Goal: Task Accomplishment & Management: Use online tool/utility

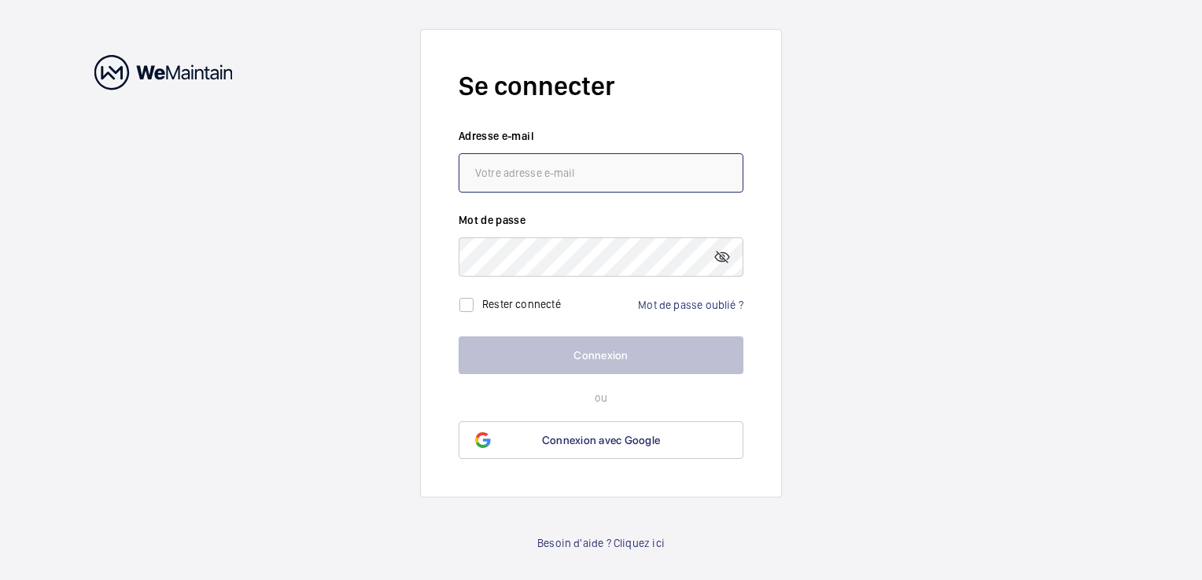
type input "[EMAIL_ADDRESS][DOMAIN_NAME]"
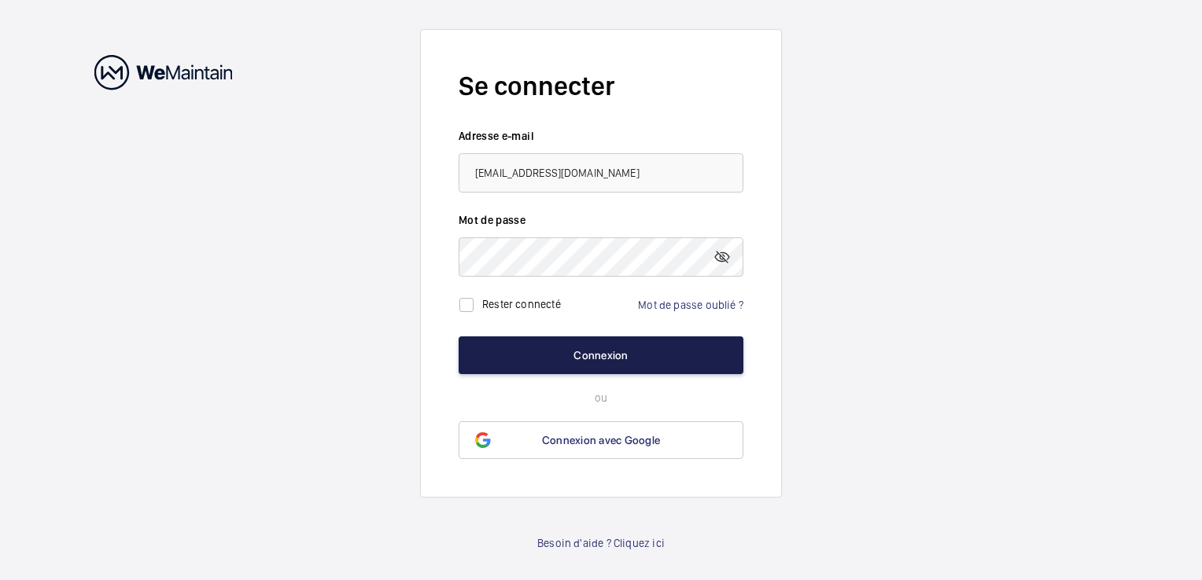
click at [680, 354] on button "Connexion" at bounding box center [601, 356] width 285 height 38
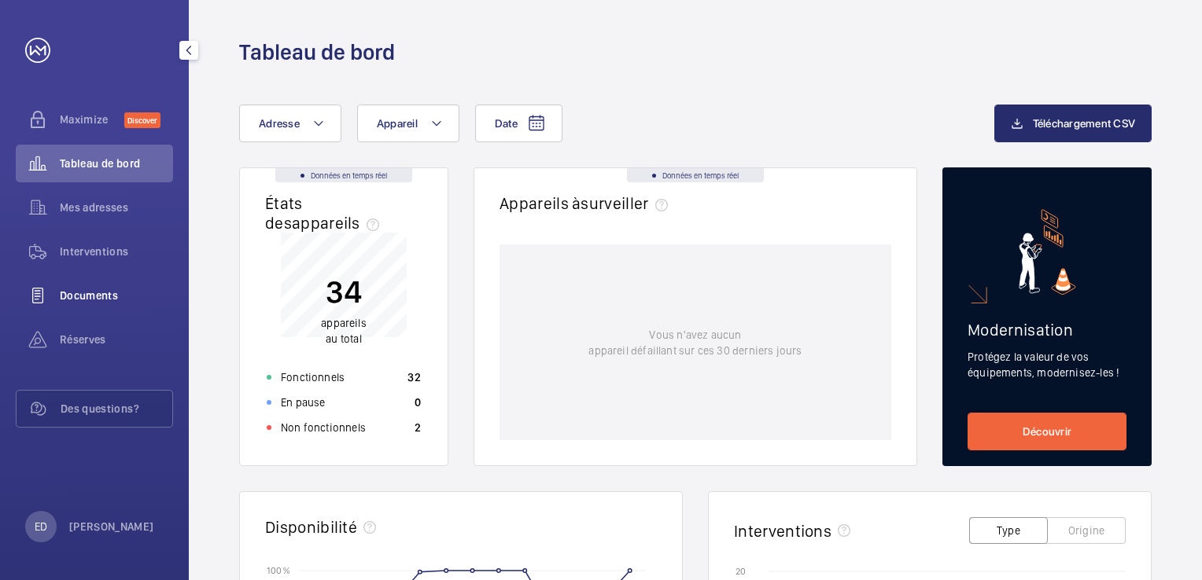
click at [102, 297] on span "Documents" at bounding box center [116, 296] width 113 height 16
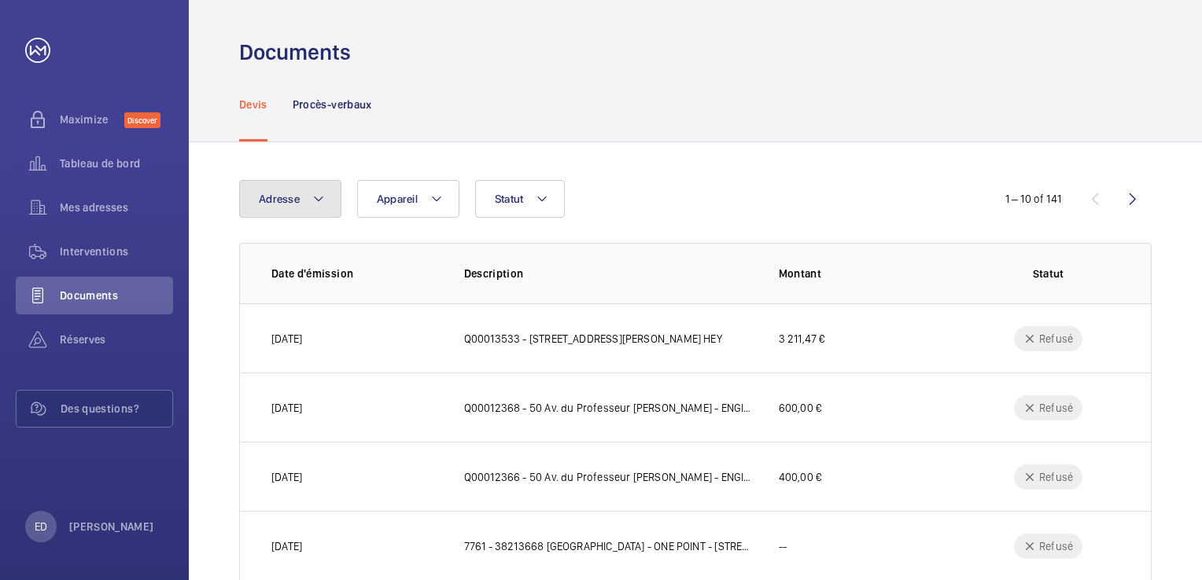
click at [309, 206] on button "Adresse" at bounding box center [290, 199] width 102 height 38
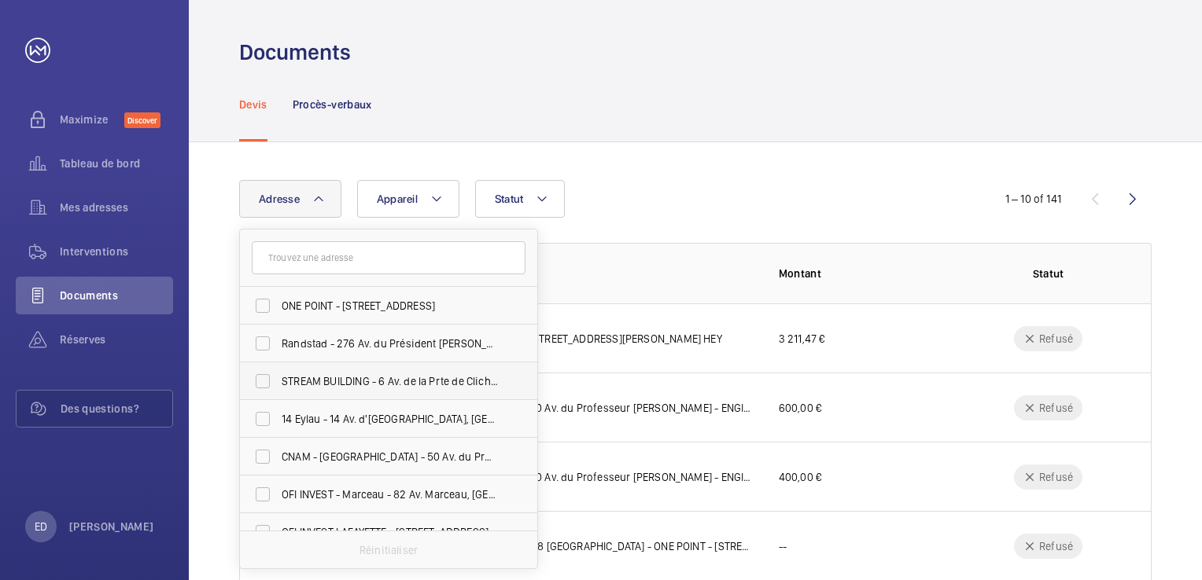
click at [324, 371] on label "STREAM BUILDING - 6 Av. de la Prte de Clichy, [GEOGRAPHIC_DATA]" at bounding box center [377, 382] width 274 height 38
click at [278, 371] on input "STREAM BUILDING - 6 Av. de la Prte de Clichy, [GEOGRAPHIC_DATA]" at bounding box center [262, 381] width 31 height 31
checkbox input "true"
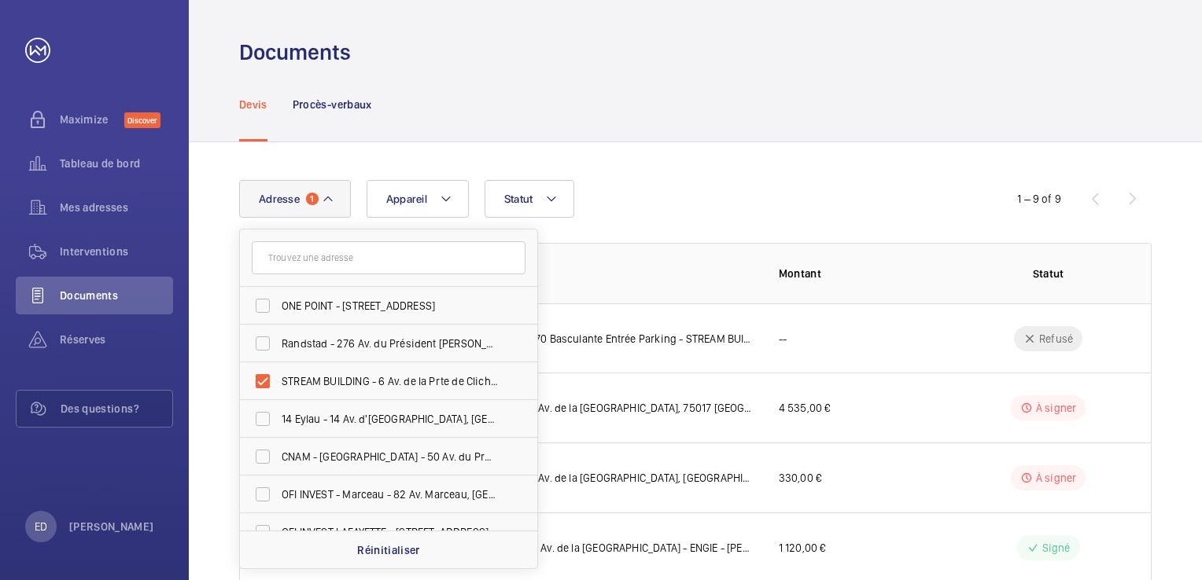
click at [604, 210] on div "Adresse [STREET_ADDRESS] du [GEOGRAPHIC_DATA][PERSON_NAME], [GEOGRAPHIC_DATA] -…" at bounding box center [601, 199] width 724 height 38
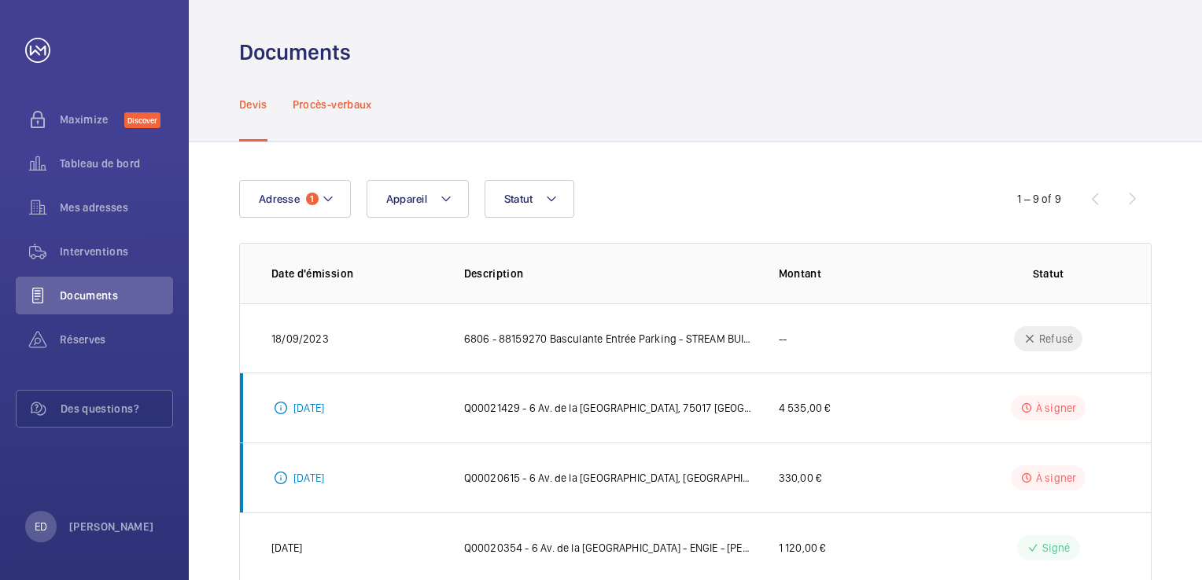
click at [328, 111] on p "Procès-verbaux" at bounding box center [332, 105] width 79 height 16
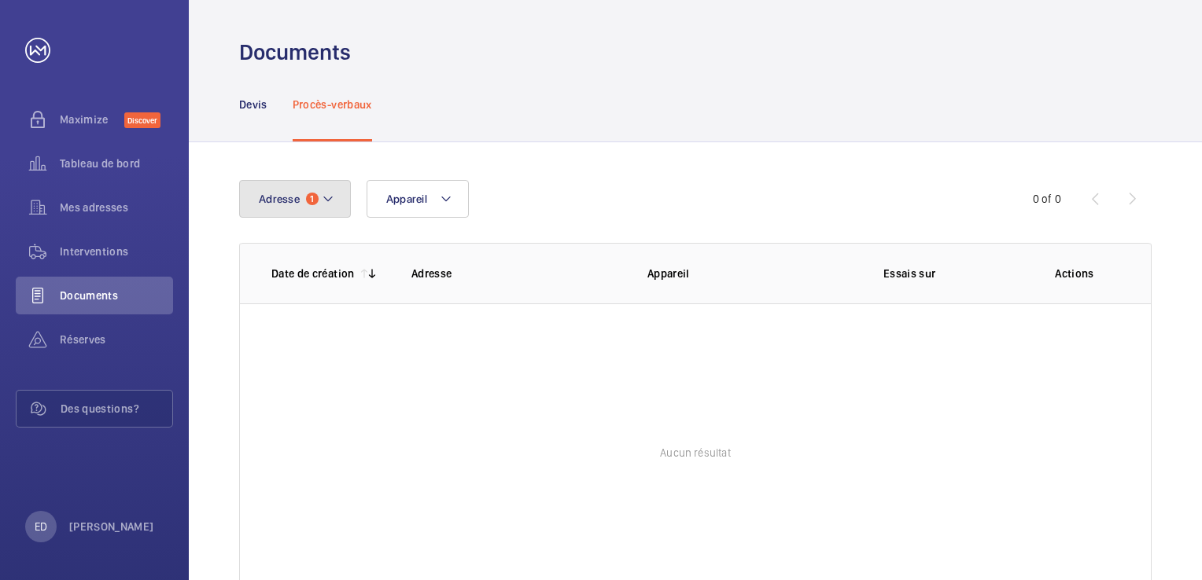
click at [327, 199] on mat-icon at bounding box center [328, 199] width 13 height 19
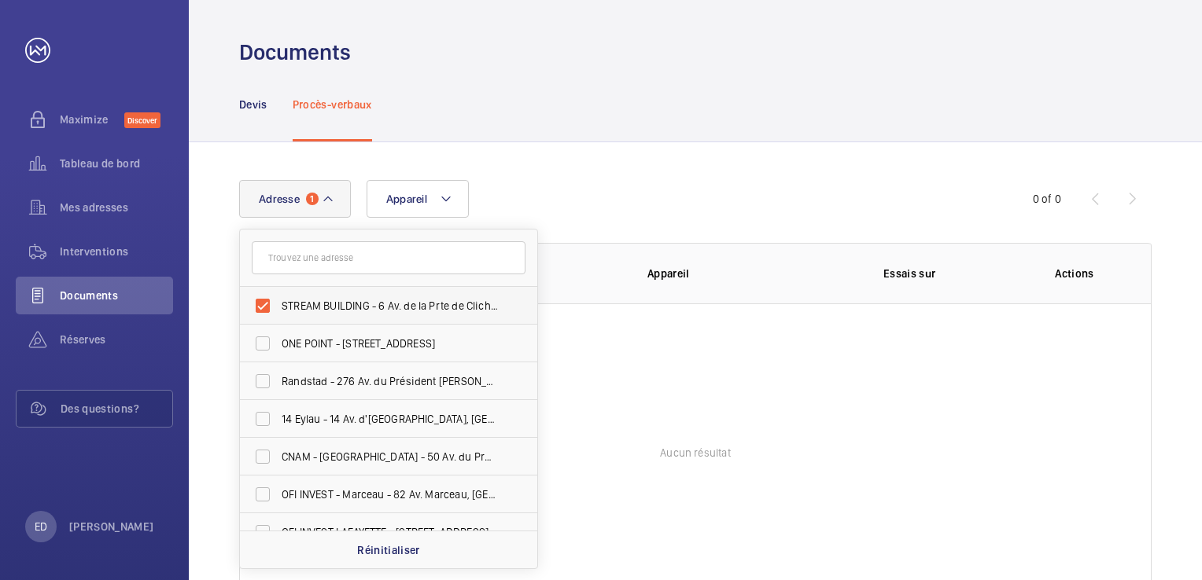
click at [263, 302] on label "STREAM BUILDING - 6 Av. de la Prte de Clichy, [GEOGRAPHIC_DATA]" at bounding box center [377, 306] width 274 height 38
click at [263, 302] on input "STREAM BUILDING - 6 Av. de la Prte de Clichy, [GEOGRAPHIC_DATA]" at bounding box center [262, 305] width 31 height 31
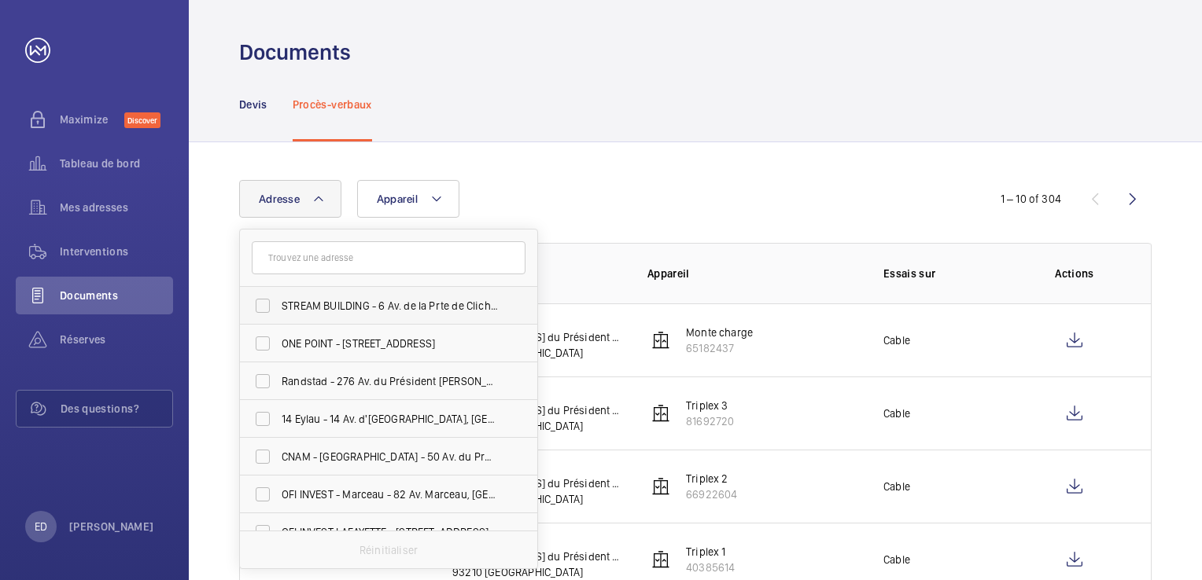
click at [265, 303] on label "STREAM BUILDING - 6 Av. de la Prte de Clichy, [GEOGRAPHIC_DATA]" at bounding box center [377, 306] width 274 height 38
click at [265, 303] on input "STREAM BUILDING - 6 Av. de la Prte de Clichy, [GEOGRAPHIC_DATA]" at bounding box center [262, 305] width 31 height 31
checkbox input "true"
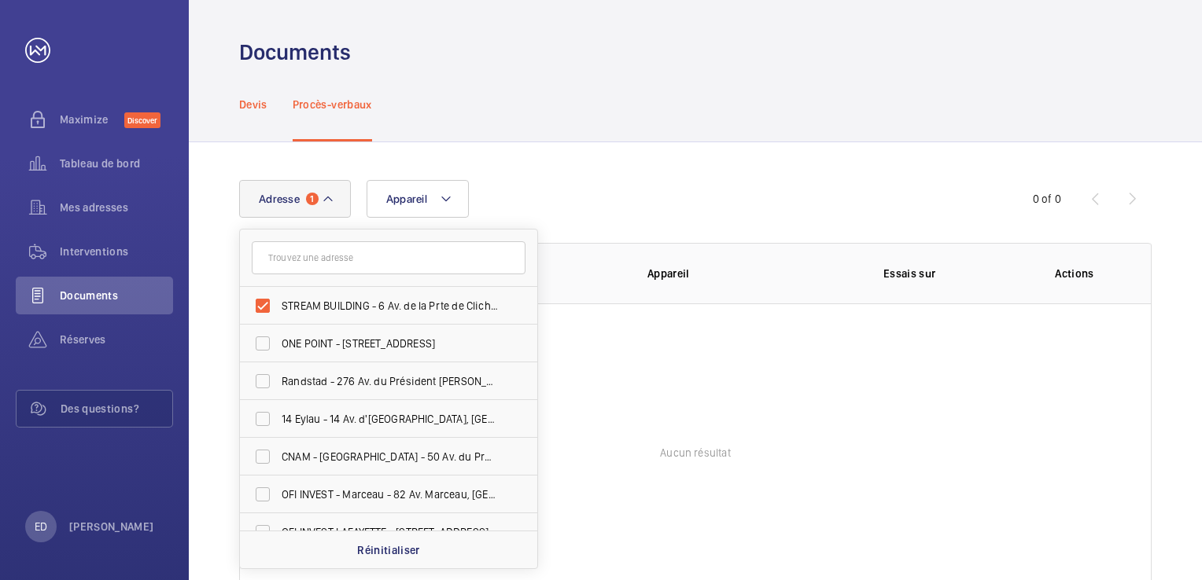
click at [261, 109] on p "Devis" at bounding box center [253, 105] width 28 height 16
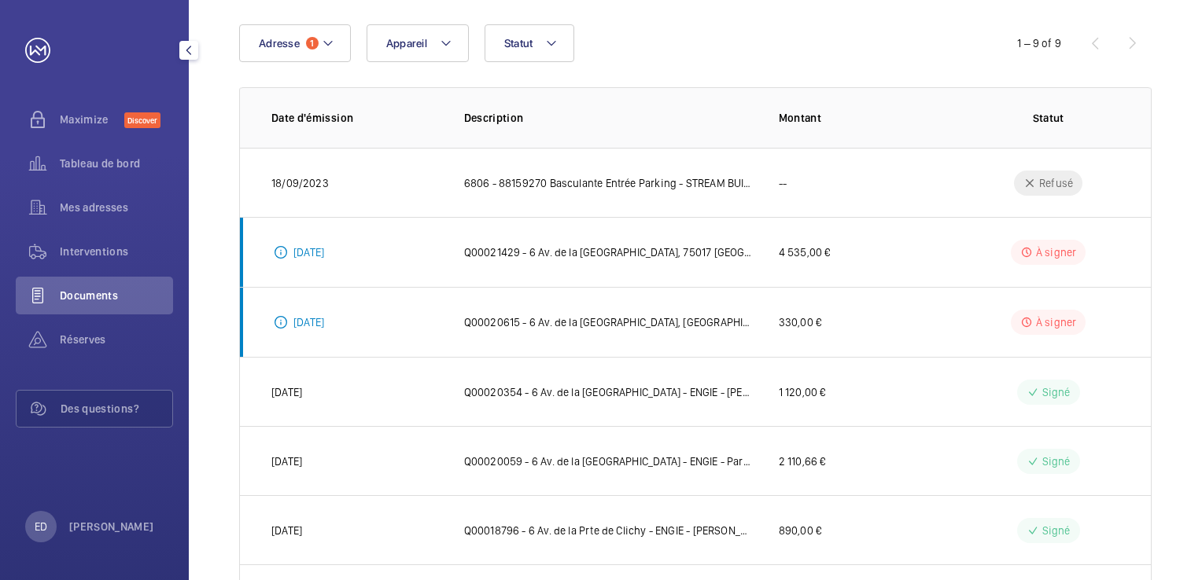
scroll to position [157, 0]
click at [98, 411] on span "Des questions?" at bounding box center [117, 409] width 112 height 16
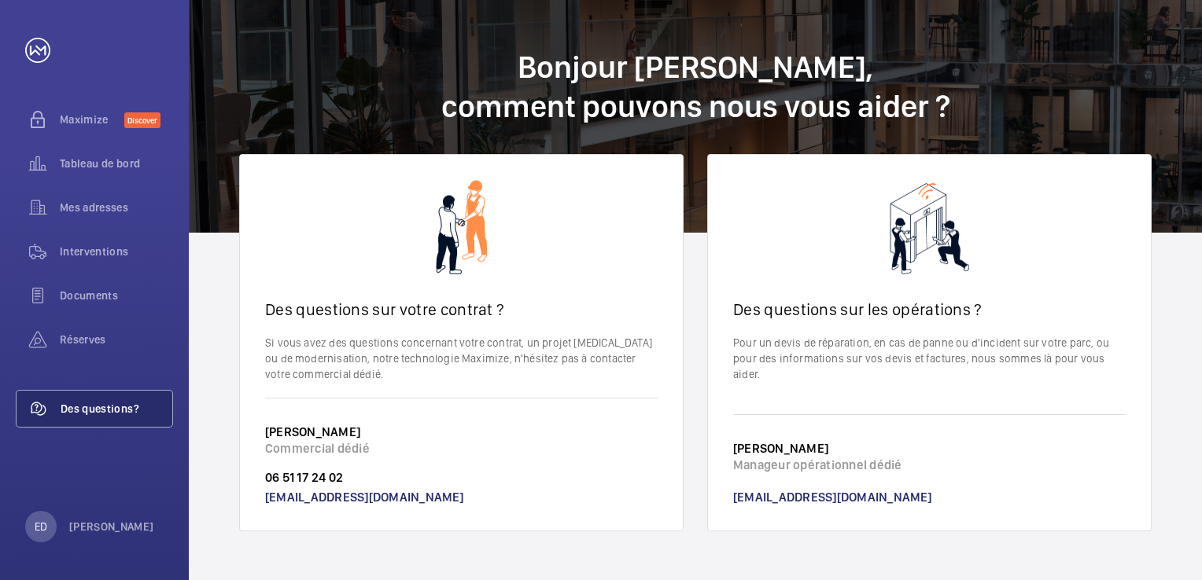
scroll to position [3, 0]
click at [119, 300] on span "Documents" at bounding box center [116, 296] width 113 height 16
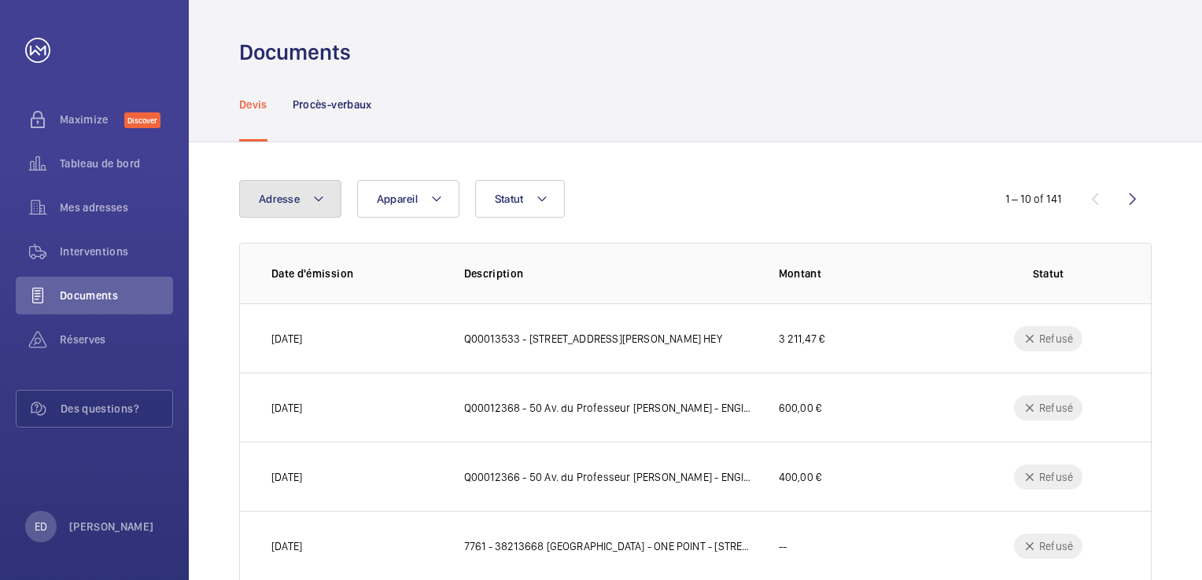
click at [325, 209] on button "Adresse" at bounding box center [290, 199] width 102 height 38
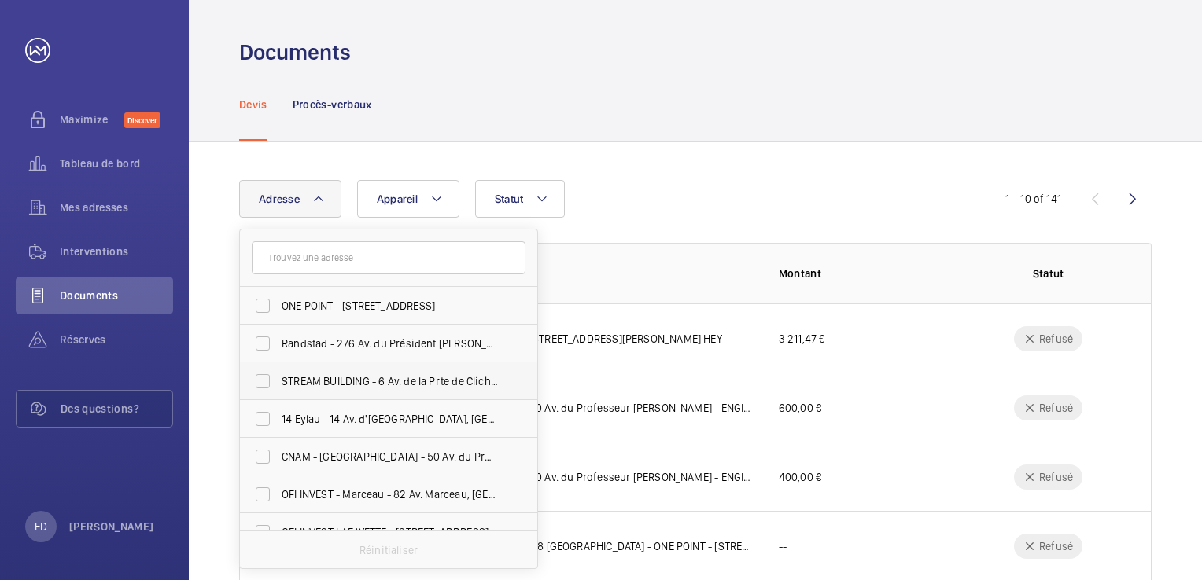
click at [264, 380] on label "STREAM BUILDING - 6 Av. de la Prte de Clichy, [GEOGRAPHIC_DATA]" at bounding box center [377, 382] width 274 height 38
click at [264, 380] on input "STREAM BUILDING - 6 Av. de la Prte de Clichy, [GEOGRAPHIC_DATA]" at bounding box center [262, 381] width 31 height 31
checkbox input "true"
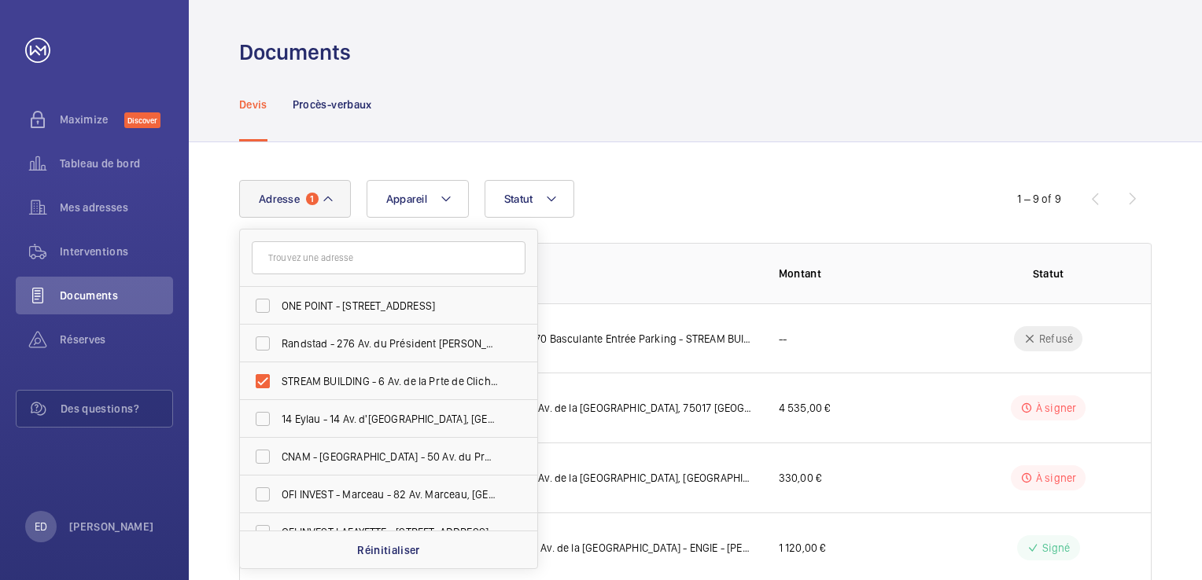
click at [333, 211] on button "Adresse 1" at bounding box center [295, 199] width 112 height 38
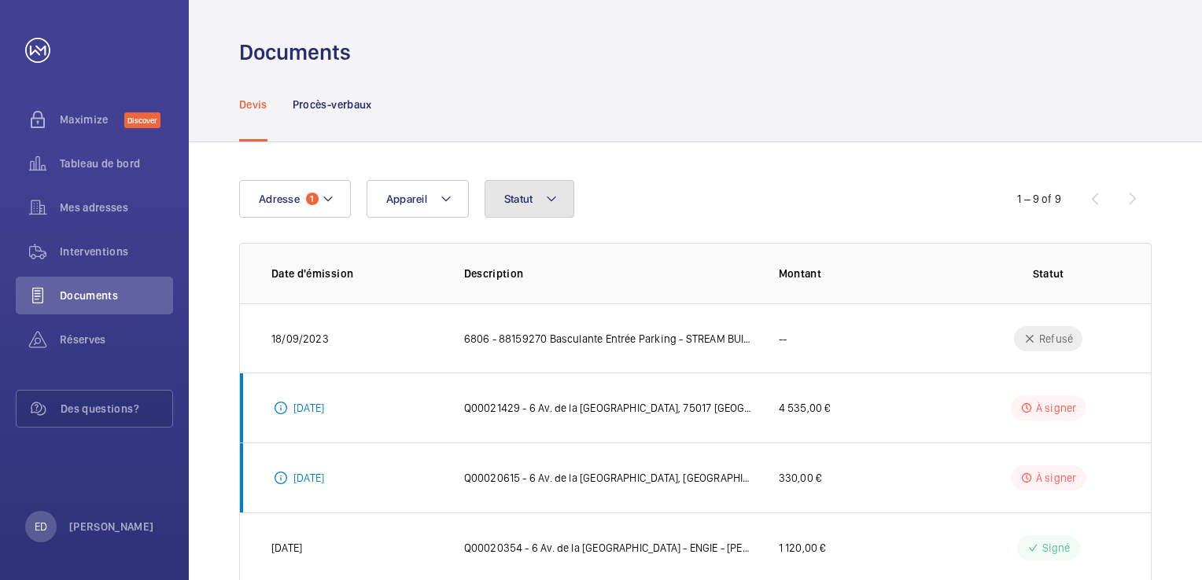
click at [506, 193] on span "Statut" at bounding box center [518, 199] width 29 height 13
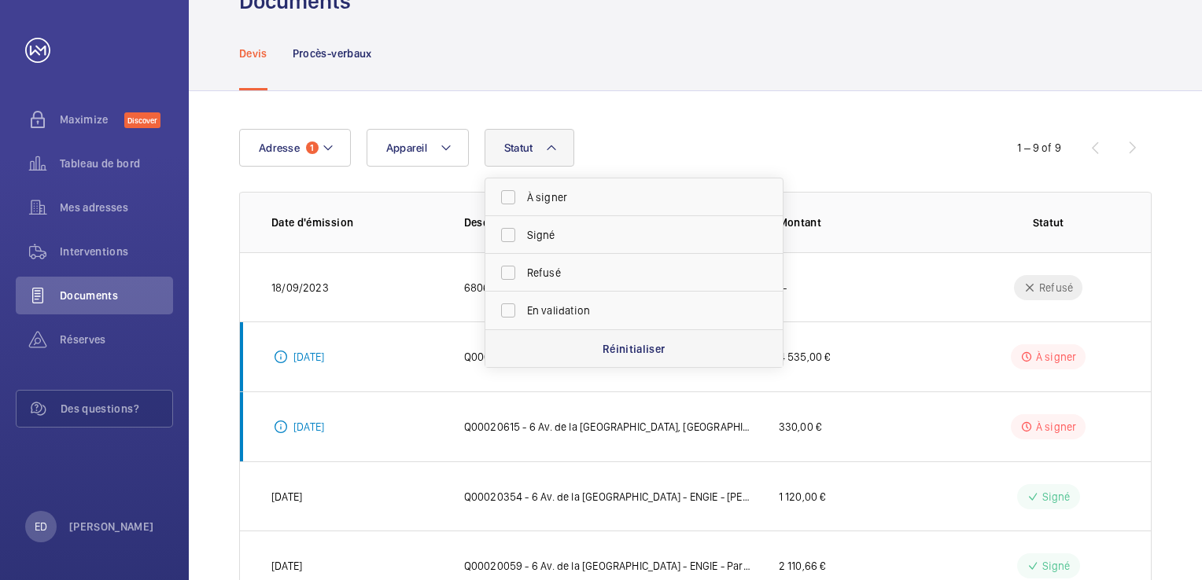
scroll to position [157, 0]
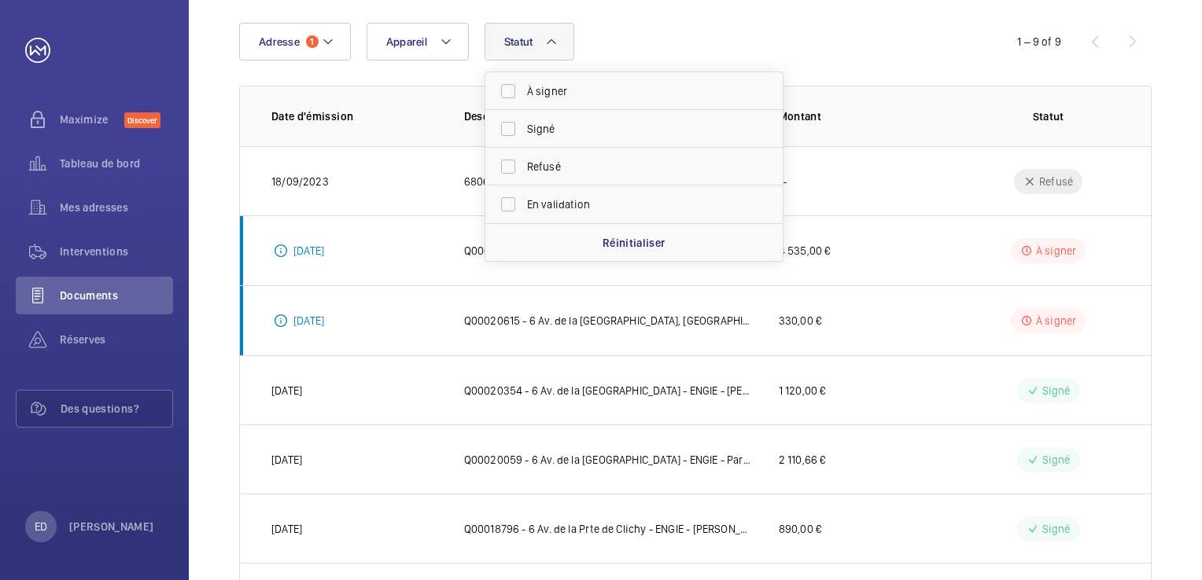
click at [969, 43] on div "1 – 9 of 9" at bounding box center [1057, 41] width 189 height 19
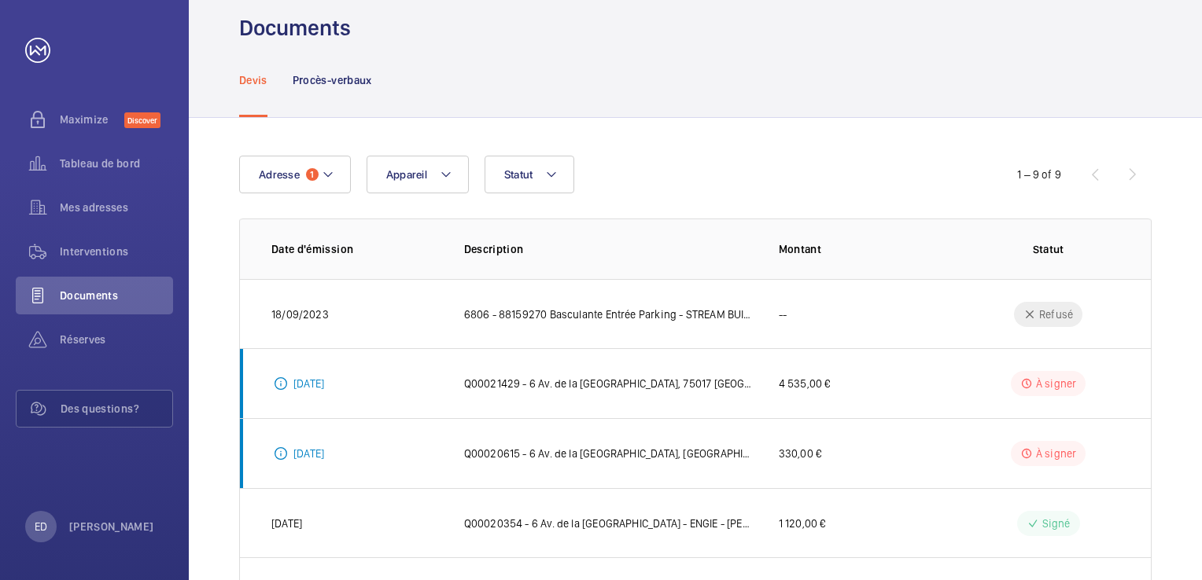
scroll to position [0, 0]
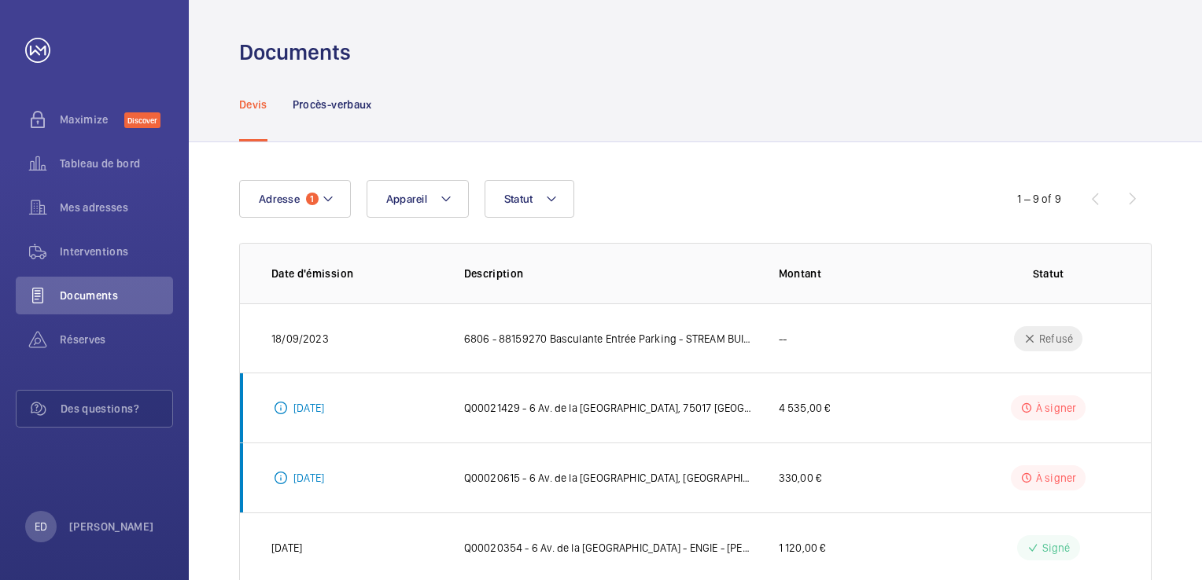
click at [1095, 195] on div "1 – 9 of 9" at bounding box center [1057, 199] width 189 height 19
click at [1161, 195] on div "Adresse 1 Appareil Statut 1 – 9 of 9 Date d'émission Description Montant Statut…" at bounding box center [695, 553] width 1013 height 823
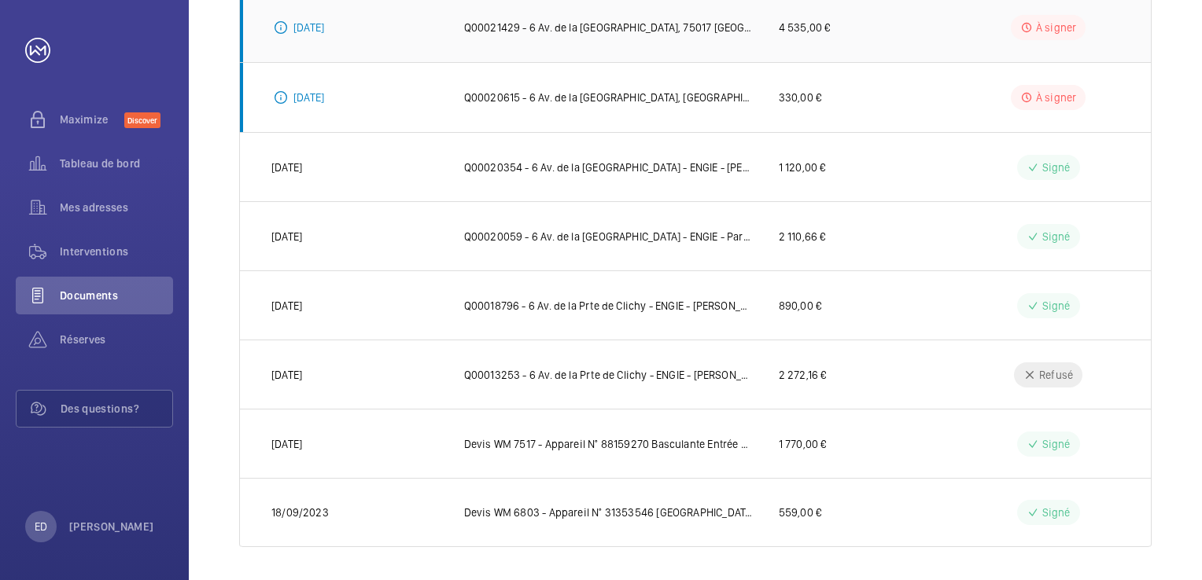
scroll to position [384, 0]
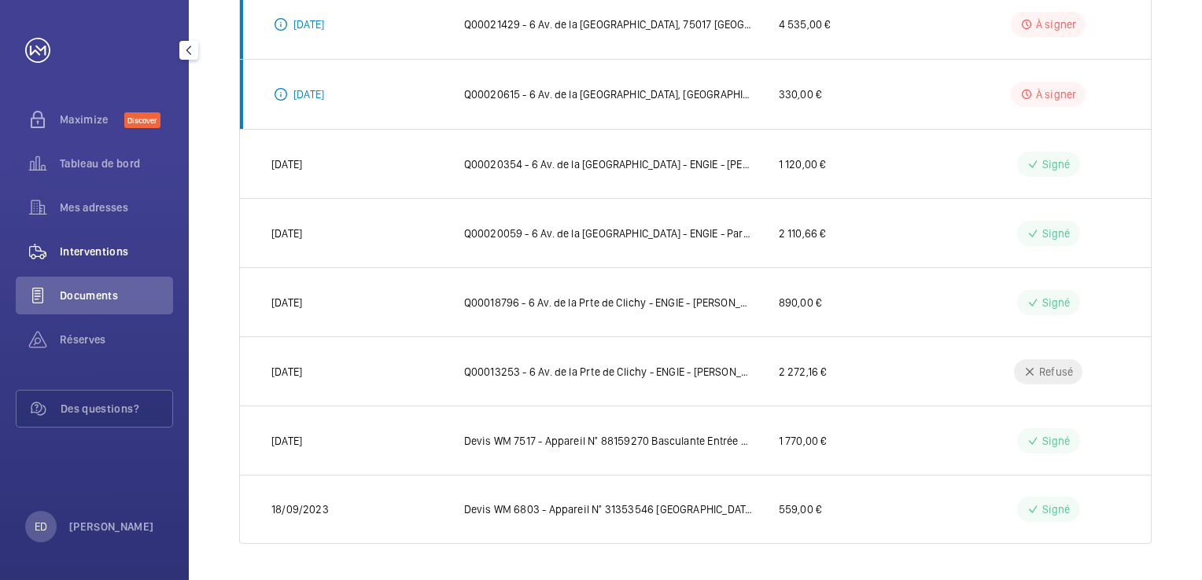
click at [96, 237] on div "Interventions" at bounding box center [94, 252] width 157 height 38
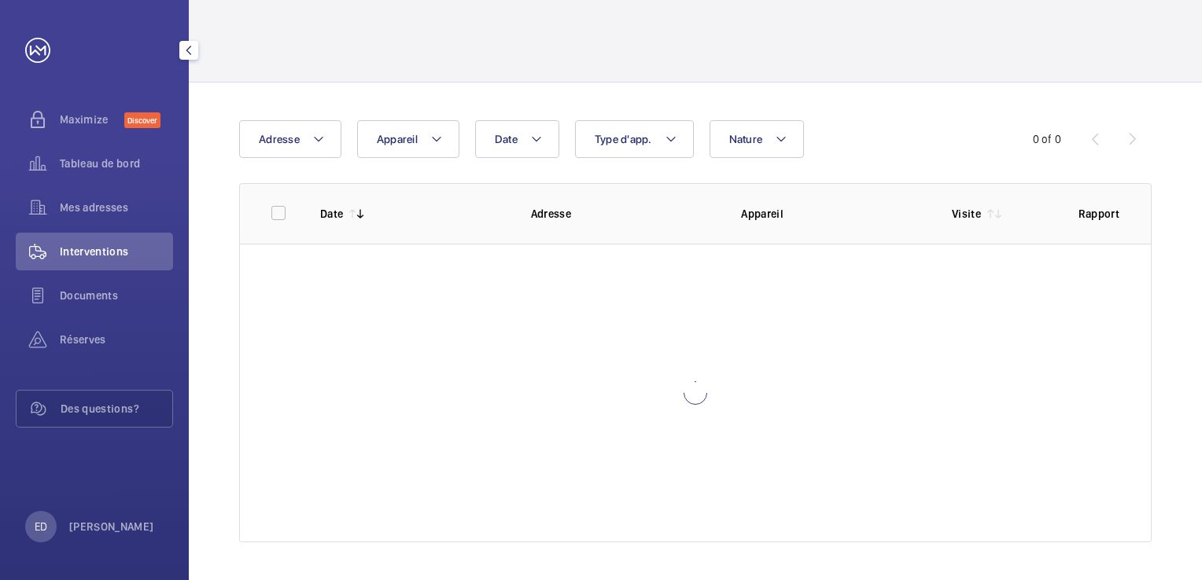
scroll to position [59, 0]
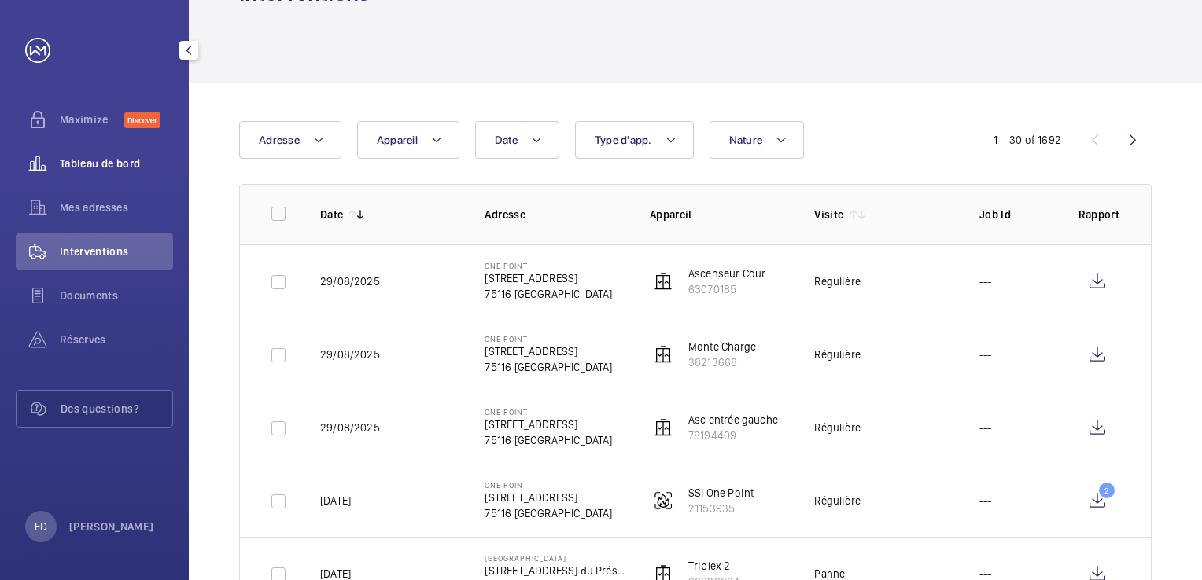
click at [105, 156] on span "Tableau de bord" at bounding box center [116, 164] width 113 height 16
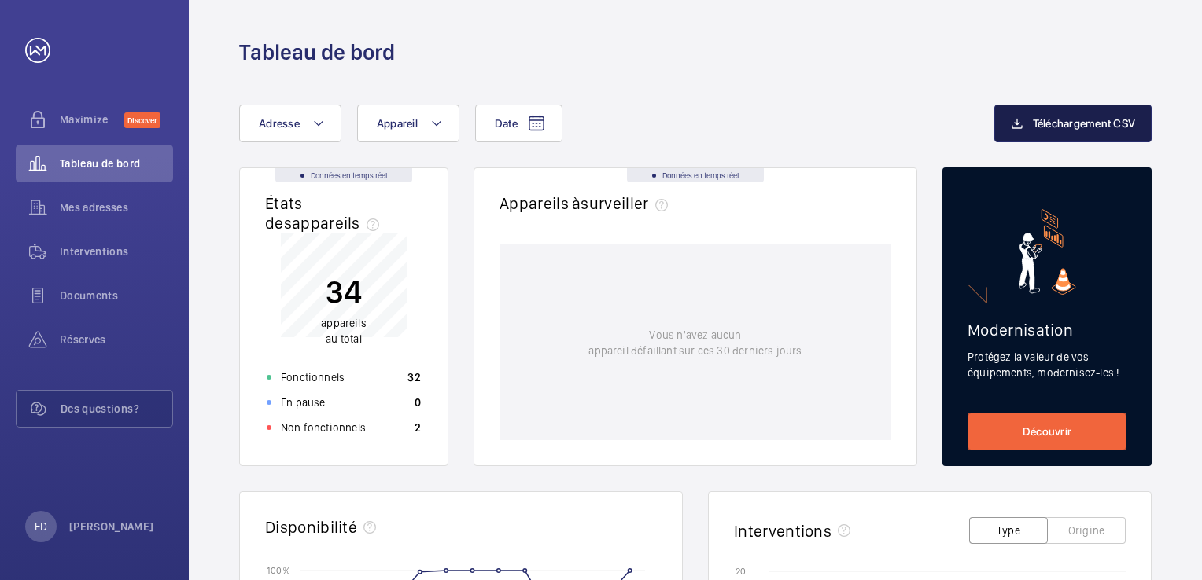
click at [1100, 127] on span "Téléchargement CSV" at bounding box center [1084, 123] width 103 height 13
click at [46, 52] on link at bounding box center [37, 50] width 25 height 25
